Goal: Task Accomplishment & Management: Use online tool/utility

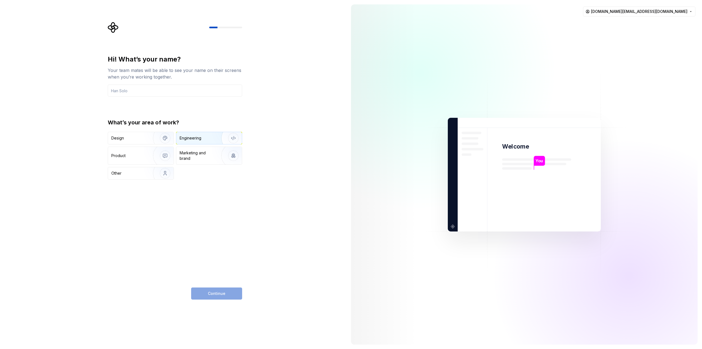
click at [207, 133] on div "Engineering" at bounding box center [209, 138] width 66 height 12
click at [147, 90] on input "text" at bounding box center [175, 90] width 134 height 12
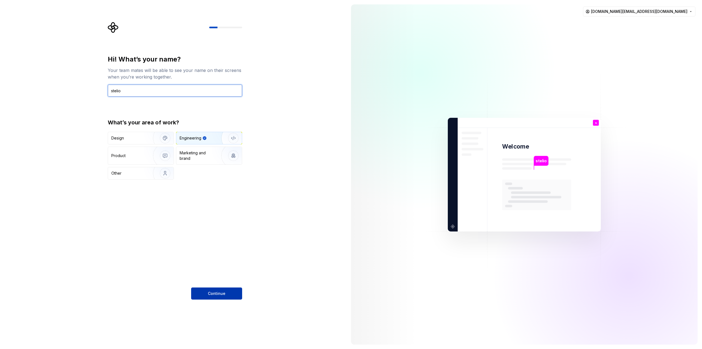
type input "stelio"
click at [226, 290] on button "Continue" at bounding box center [216, 293] width 51 height 12
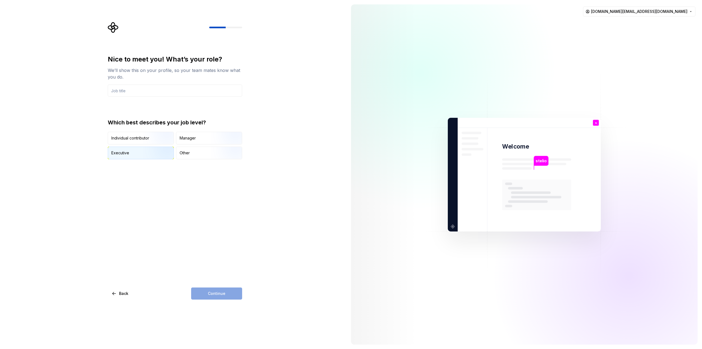
click at [124, 152] on div "Executive" at bounding box center [120, 152] width 18 height 5
click at [224, 136] on img "button" at bounding box center [228, 144] width 35 height 37
click at [141, 156] on div "Executive" at bounding box center [141, 153] width 66 height 12
click at [139, 90] on input "text" at bounding box center [175, 90] width 134 height 12
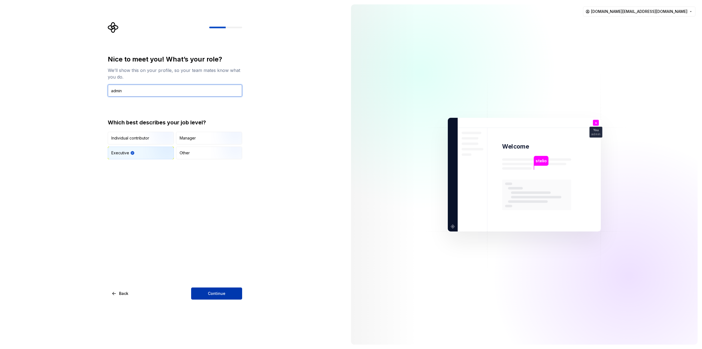
type input "admin"
click at [226, 290] on button "Continue" at bounding box center [216, 293] width 51 height 12
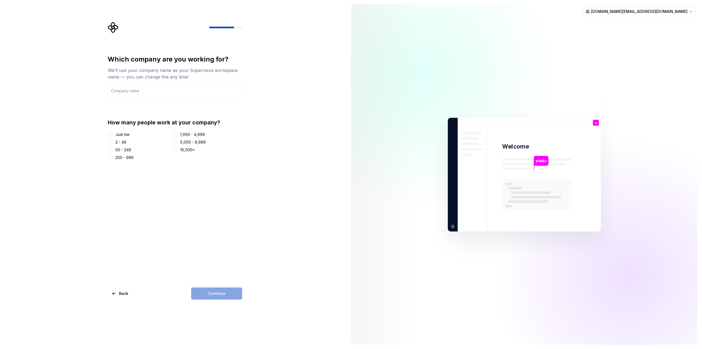
click at [128, 137] on div "Just me" at bounding box center [122, 134] width 14 height 5
click at [113, 137] on button "Just me" at bounding box center [110, 134] width 4 height 4
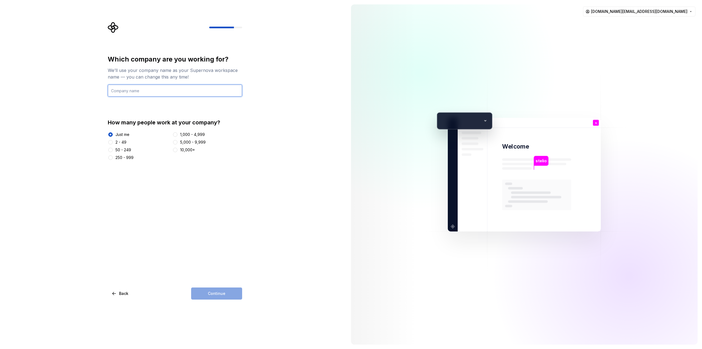
click at [150, 89] on input "text" at bounding box center [175, 90] width 134 height 12
type input "terminus"
click at [220, 293] on span "Continue" at bounding box center [217, 293] width 18 height 5
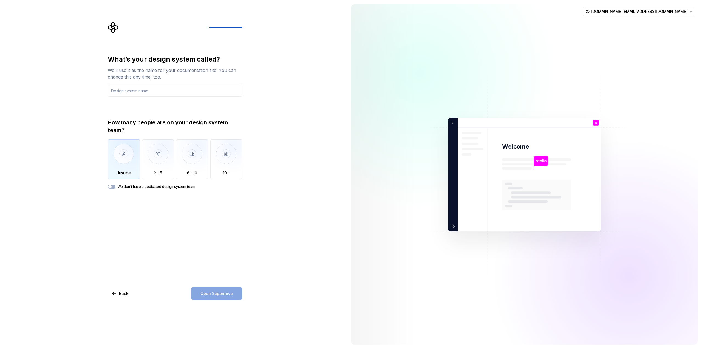
click at [124, 164] on img "button" at bounding box center [124, 157] width 32 height 37
click at [164, 90] on input "text" at bounding box center [175, 90] width 134 height 12
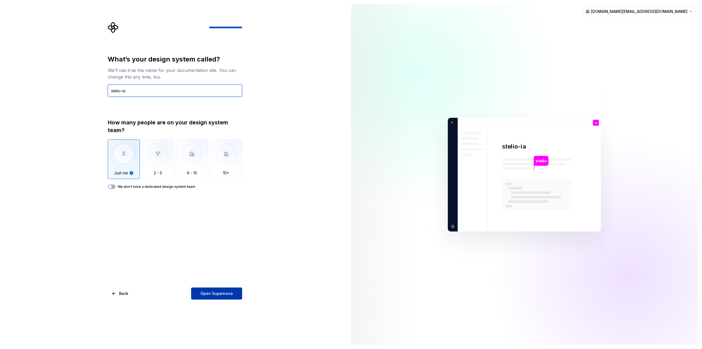
type input "stelio-ia"
click at [216, 291] on span "Open Supernova" at bounding box center [217, 293] width 32 height 5
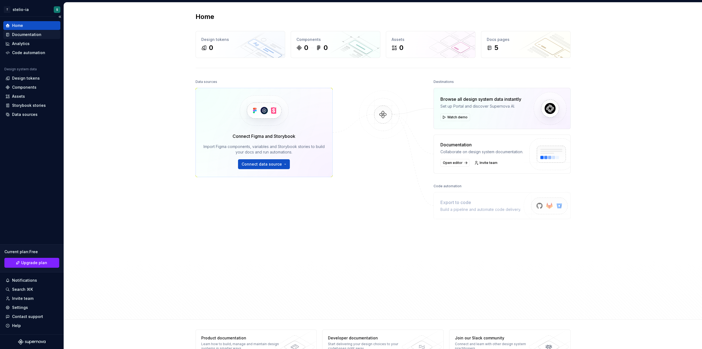
click at [28, 37] on div "Documentation" at bounding box center [26, 34] width 29 height 5
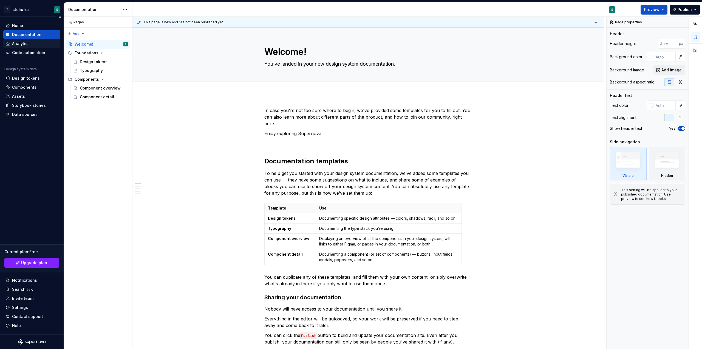
click at [15, 45] on div "Analytics" at bounding box center [21, 43] width 18 height 5
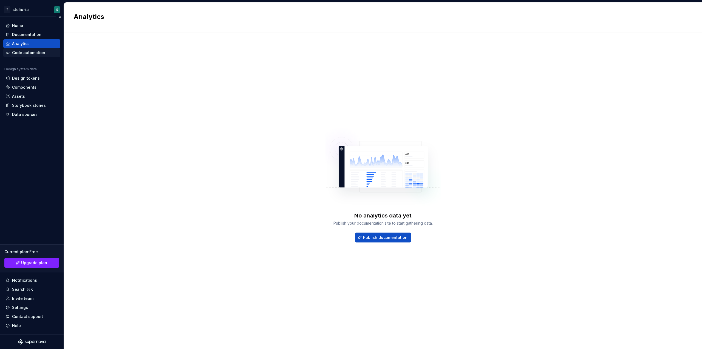
click at [38, 53] on div "Code automation" at bounding box center [28, 52] width 33 height 5
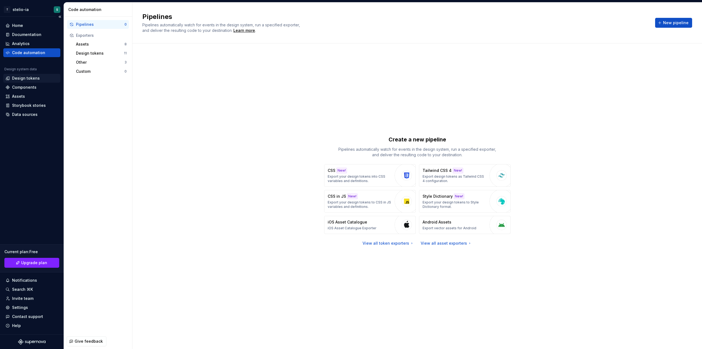
click at [29, 81] on div "Design tokens" at bounding box center [31, 78] width 57 height 9
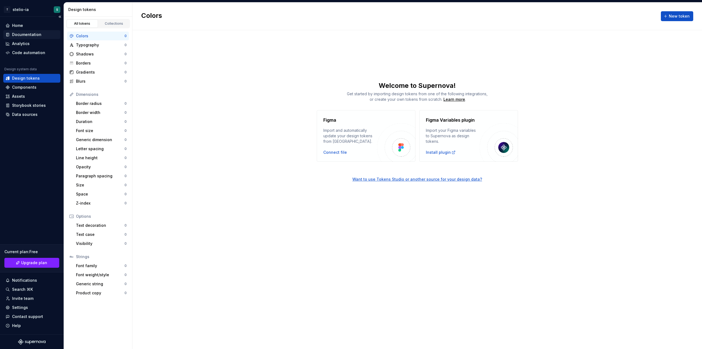
click at [16, 33] on div "Documentation" at bounding box center [26, 34] width 29 height 5
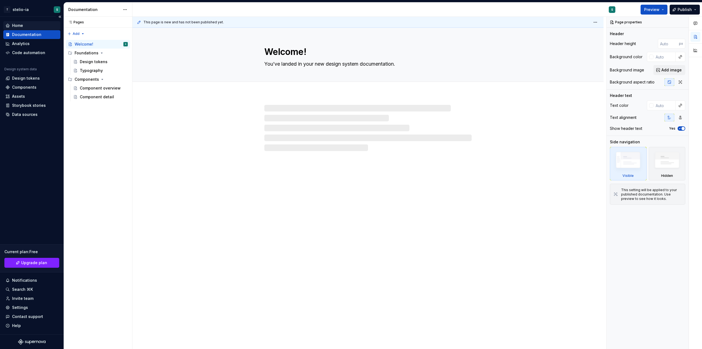
type textarea "*"
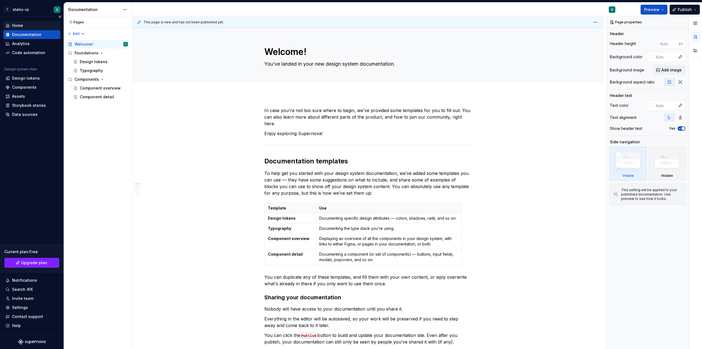
click at [24, 22] on div "Home" at bounding box center [31, 25] width 57 height 9
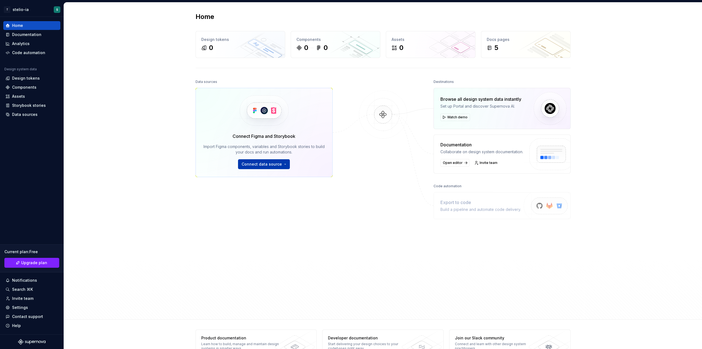
click at [278, 166] on span "Connect data source" at bounding box center [262, 163] width 40 height 5
click at [372, 164] on div at bounding box center [383, 182] width 55 height 209
click at [447, 118] on span "Watch demo" at bounding box center [457, 117] width 20 height 4
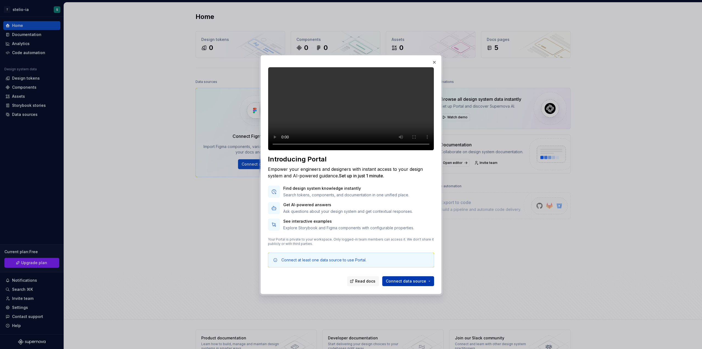
click at [412, 284] on span "Connect data source" at bounding box center [406, 280] width 40 height 5
click at [422, 239] on div "Figma library Import styles, components and icons." at bounding box center [425, 244] width 61 height 10
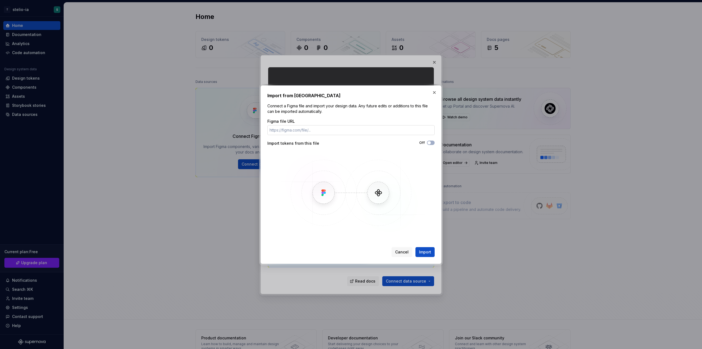
click at [306, 133] on input "Figma file URL" at bounding box center [350, 130] width 167 height 10
click at [409, 249] on span "Cancel" at bounding box center [401, 251] width 13 height 5
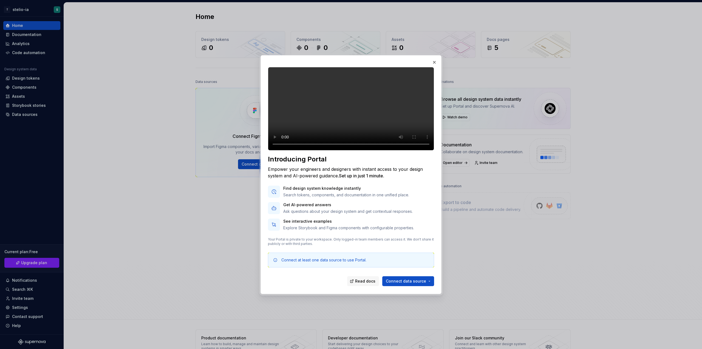
click at [441, 59] on div "Introducing Portal Empower your engineers and designers with instant access to …" at bounding box center [351, 174] width 181 height 239
click at [434, 58] on button "button" at bounding box center [435, 62] width 8 height 8
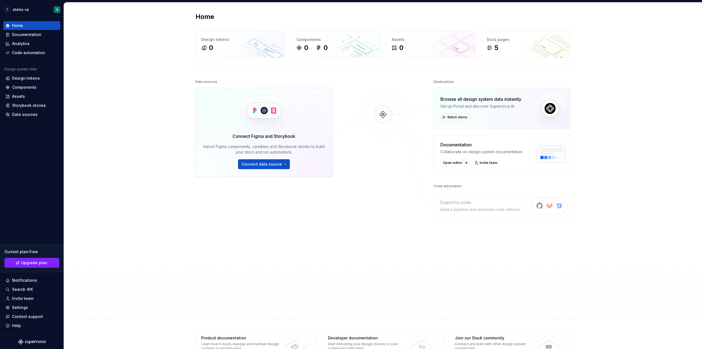
click at [396, 234] on div at bounding box center [383, 182] width 55 height 209
